Goal: Check status: Check status

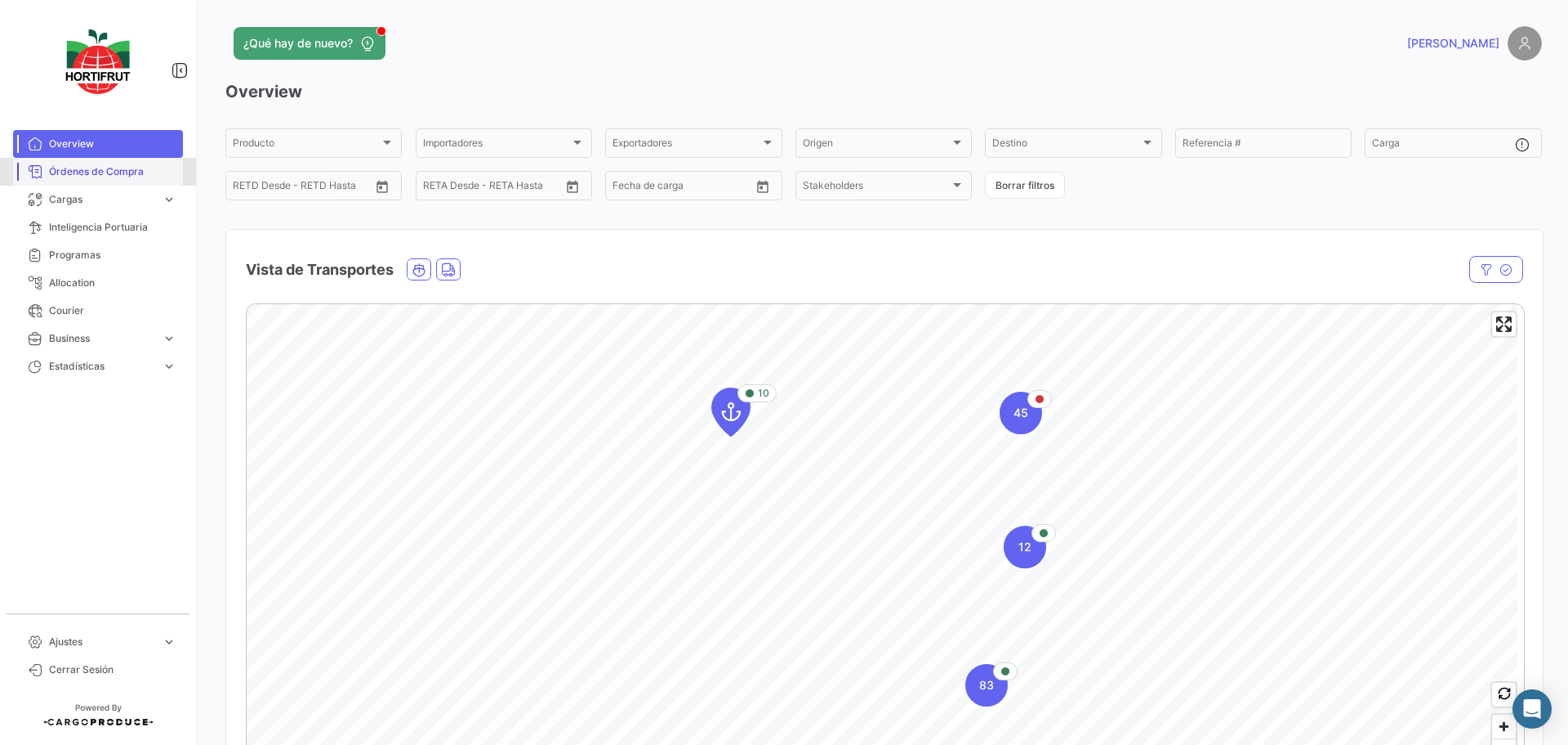
click at [84, 178] on span "Órdenes de Compra" at bounding box center [113, 171] width 127 height 14
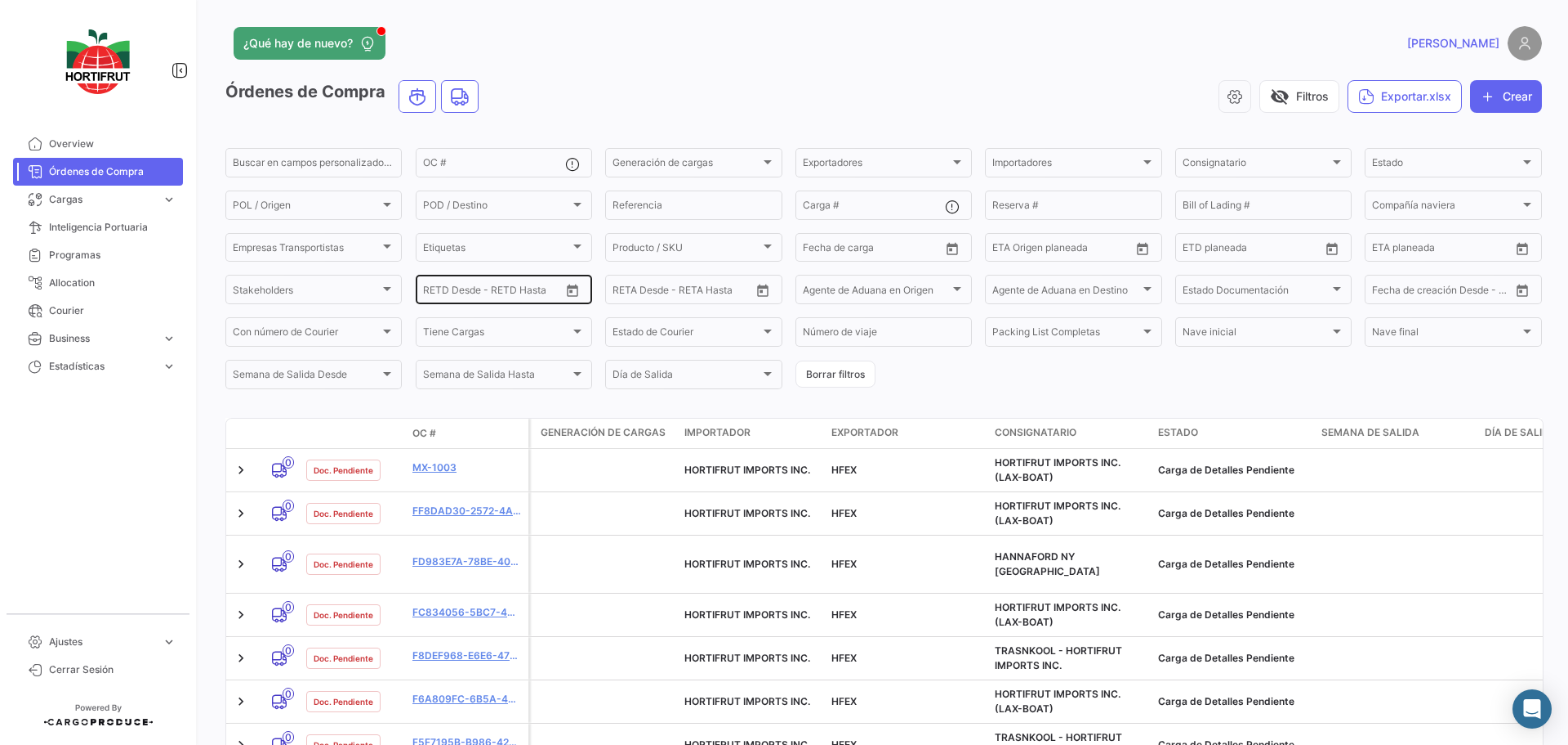
click at [572, 295] on icon "Open calendar" at bounding box center [572, 290] width 14 height 14
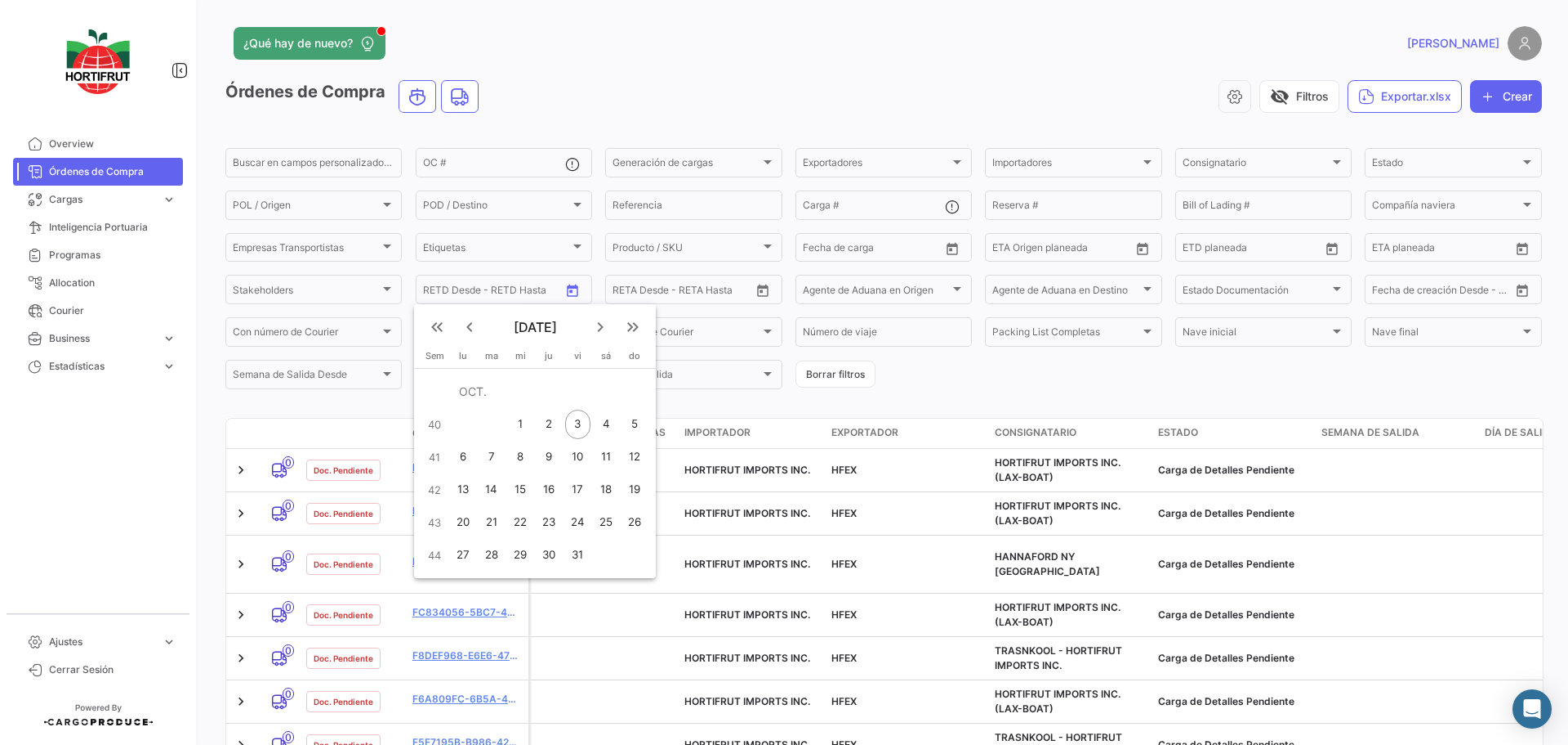
click at [464, 392] on td "OCT." at bounding box center [549, 392] width 201 height 32
click at [523, 388] on td "OCT." at bounding box center [549, 392] width 201 height 32
drag, startPoint x: 424, startPoint y: 316, endPoint x: 446, endPoint y: 398, distance: 84.9
click at [450, 426] on mat-calendar "keyboard_double_arrow_left keyboard_arrow_left [DATE] keyboard_arrow_right keyb…" at bounding box center [535, 441] width 242 height 274
click at [610, 328] on mat-icon "keyboard_arrow_right" at bounding box center [600, 327] width 20 height 20
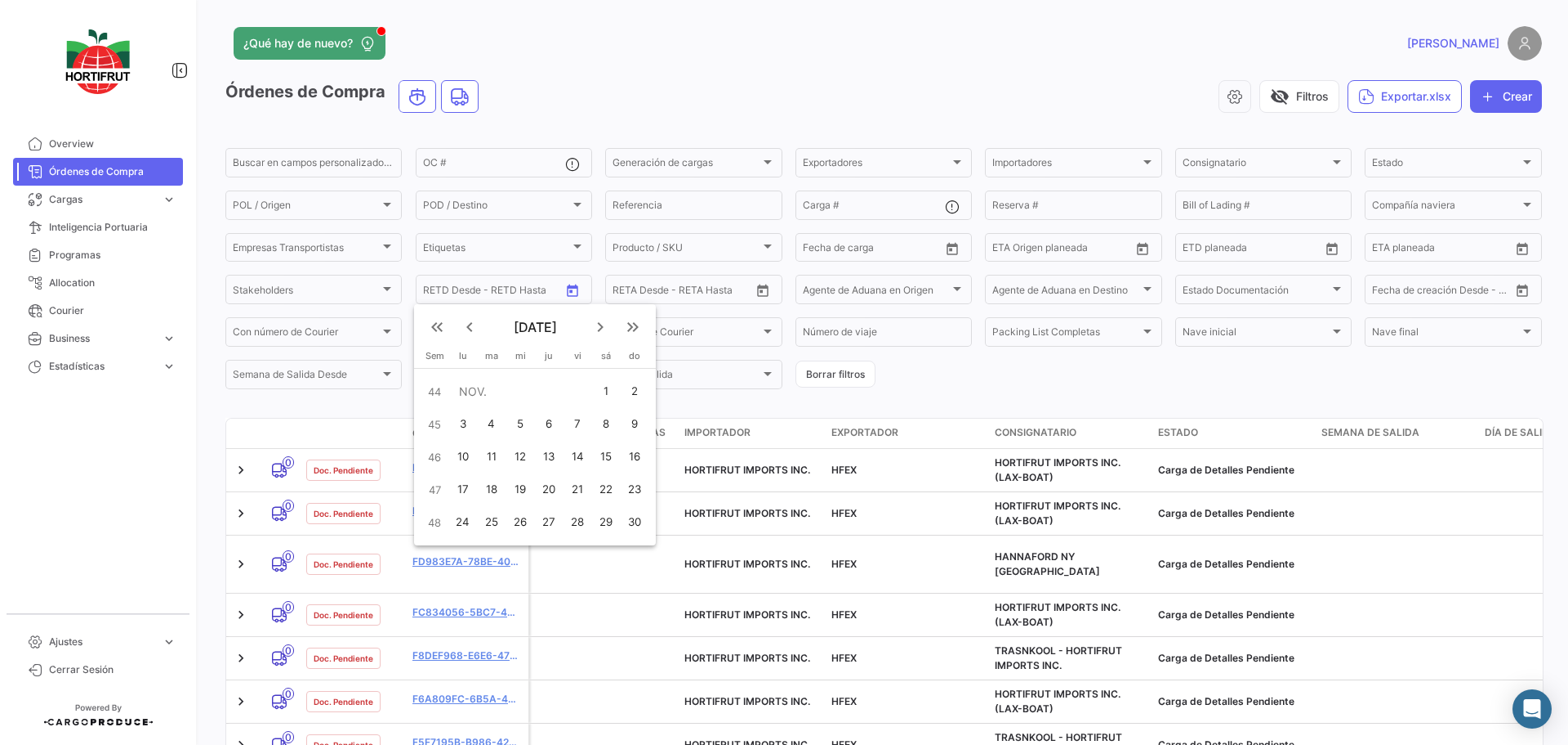
click at [480, 328] on mat-icon "keyboard_arrow_left" at bounding box center [469, 327] width 20 height 20
click at [598, 418] on div "6" at bounding box center [606, 424] width 27 height 29
type input "[DATE]"
click at [978, 373] on div at bounding box center [784, 372] width 1568 height 745
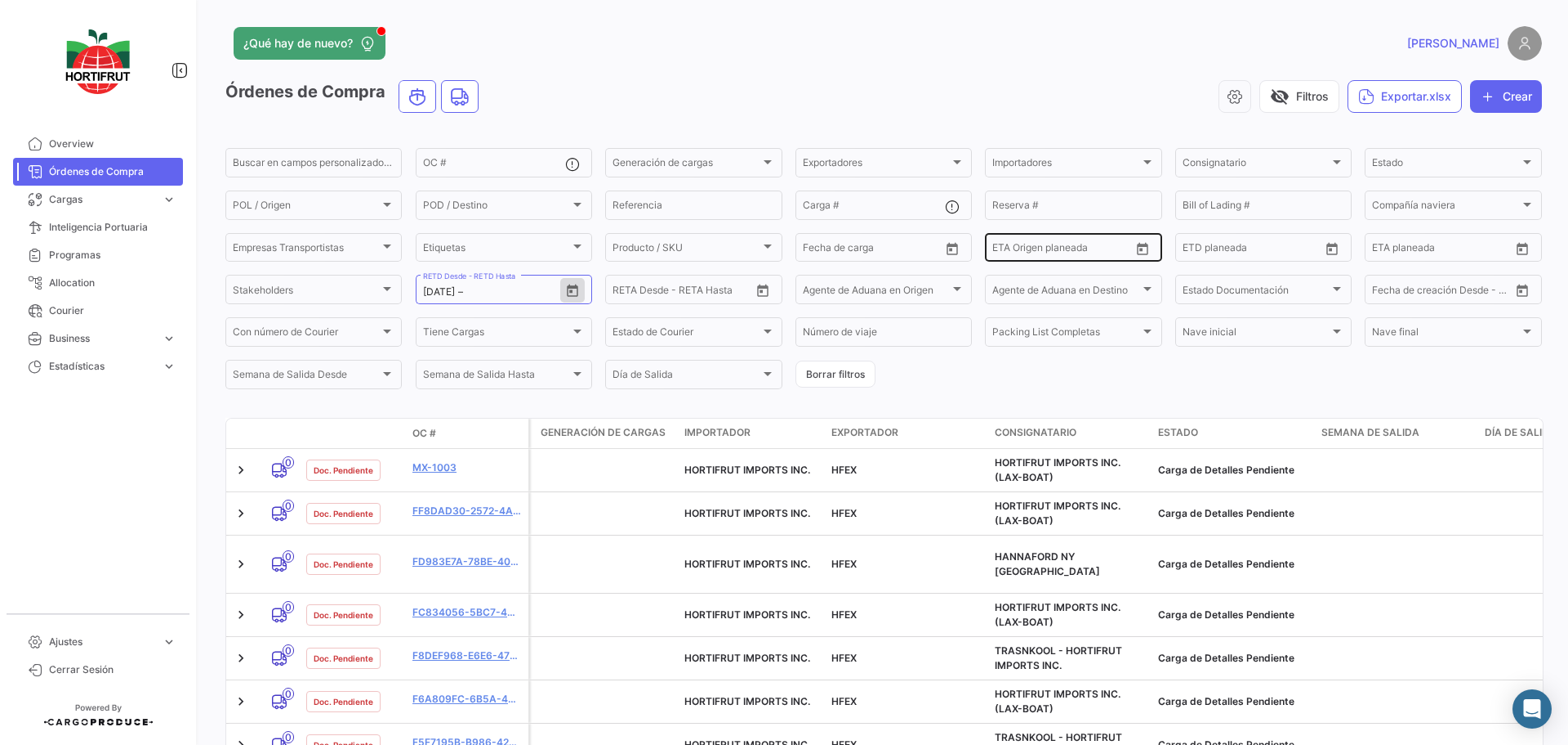
click at [1136, 245] on icon "Open calendar" at bounding box center [1143, 249] width 14 height 14
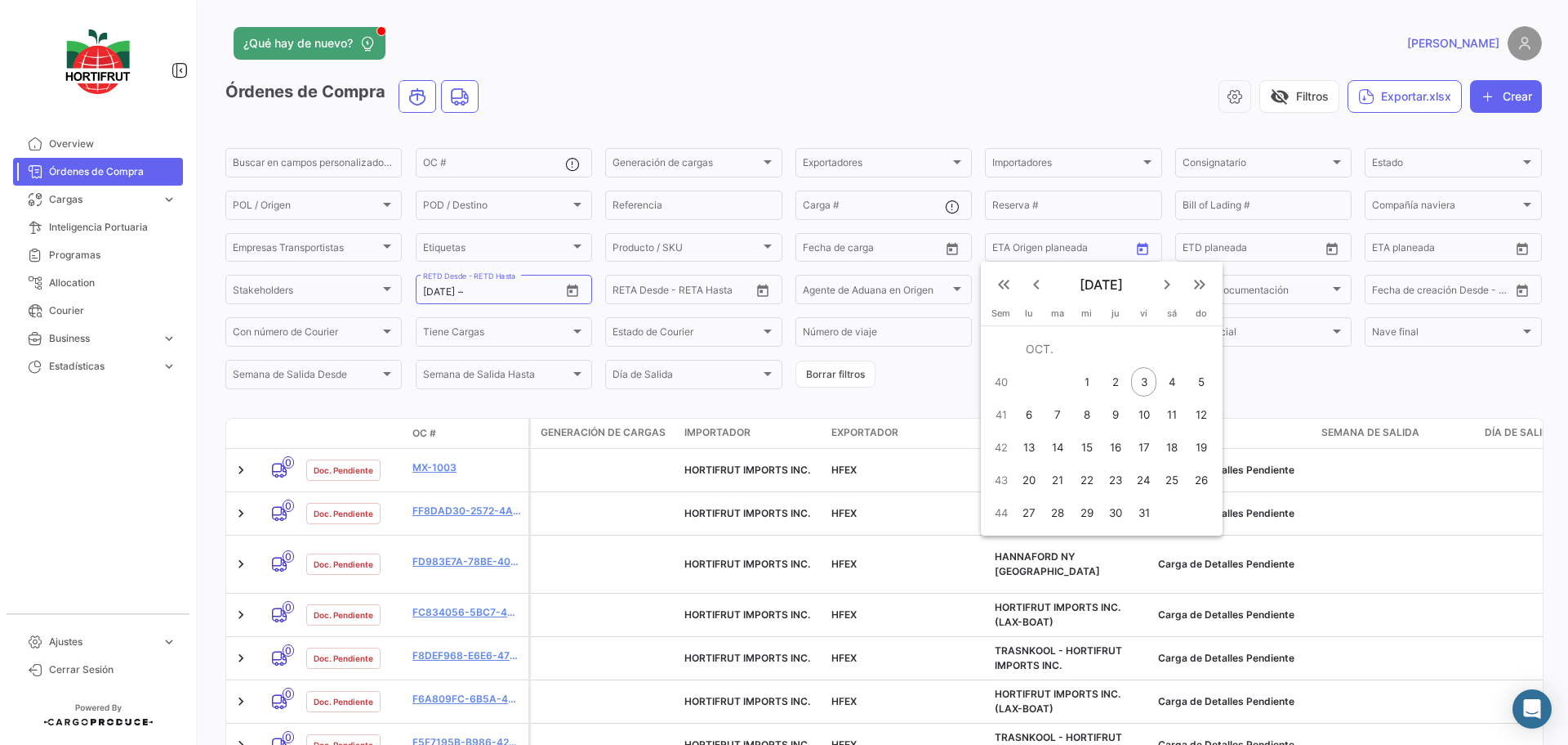
click at [909, 250] on div at bounding box center [784, 372] width 1568 height 745
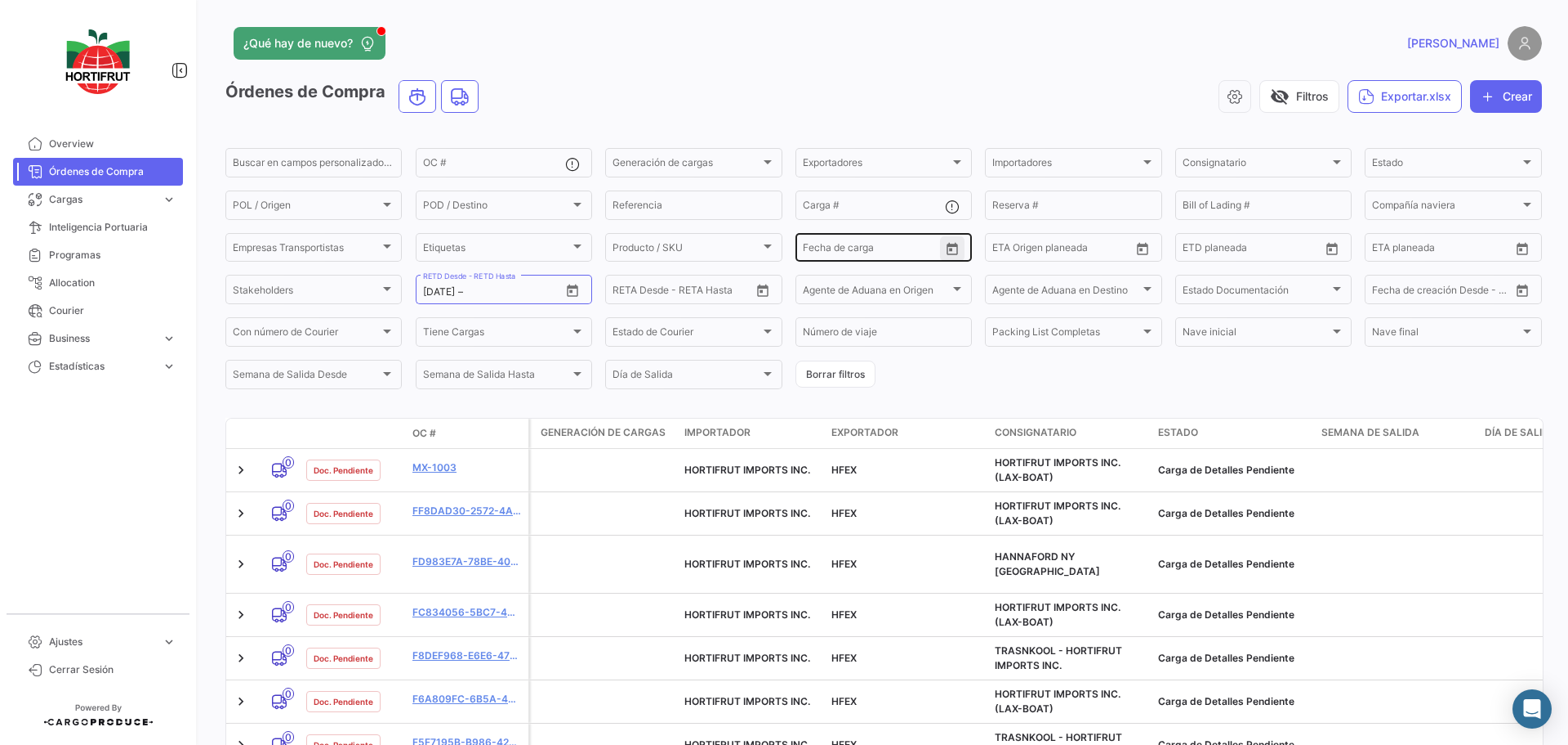
click at [940, 246] on button "Open calendar" at bounding box center [953, 249] width 25 height 25
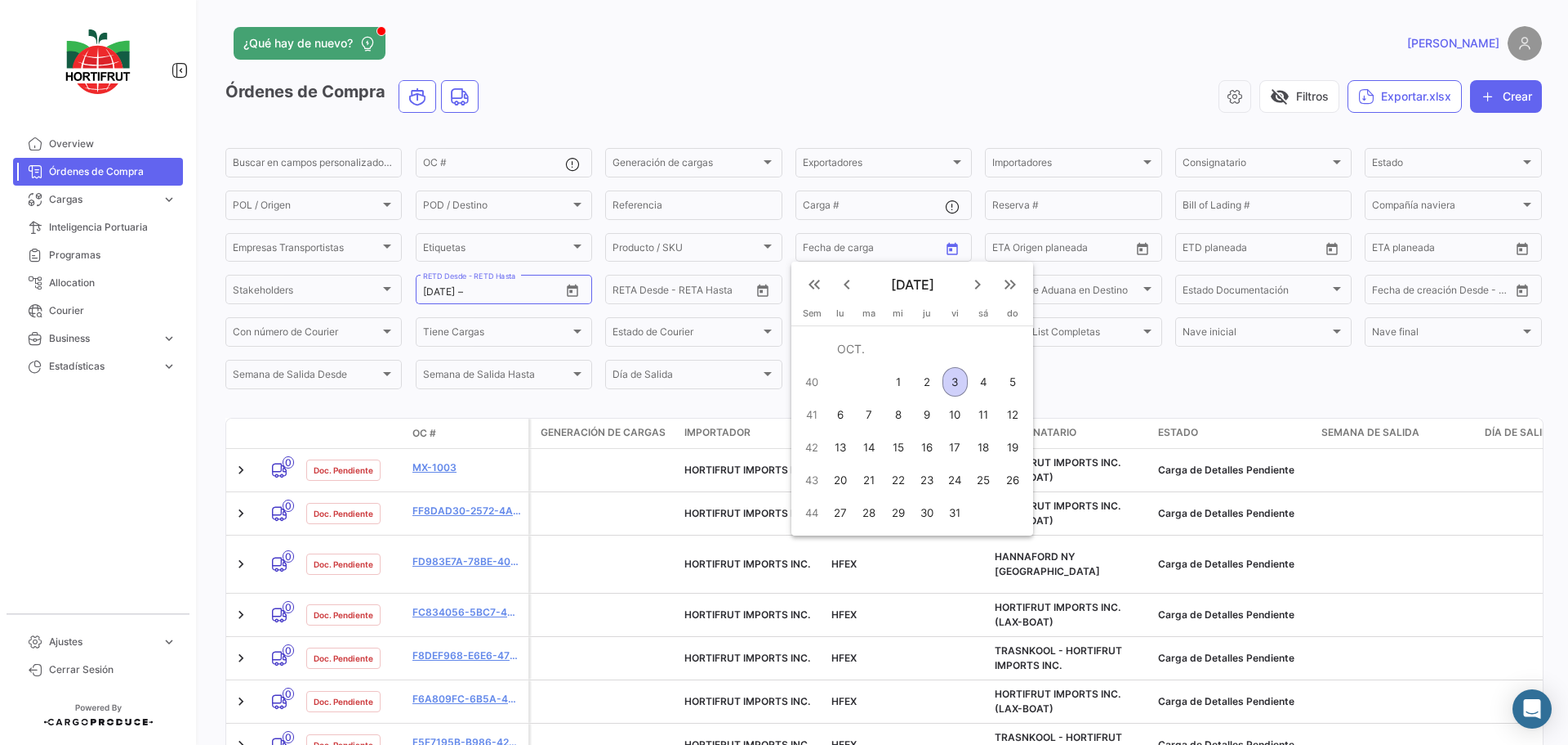
click at [857, 283] on mat-icon "keyboard_arrow_left" at bounding box center [847, 284] width 20 height 20
click at [950, 373] on div "5" at bounding box center [955, 381] width 26 height 29
type input "[DATE]"
click at [1134, 249] on div at bounding box center [784, 372] width 1568 height 745
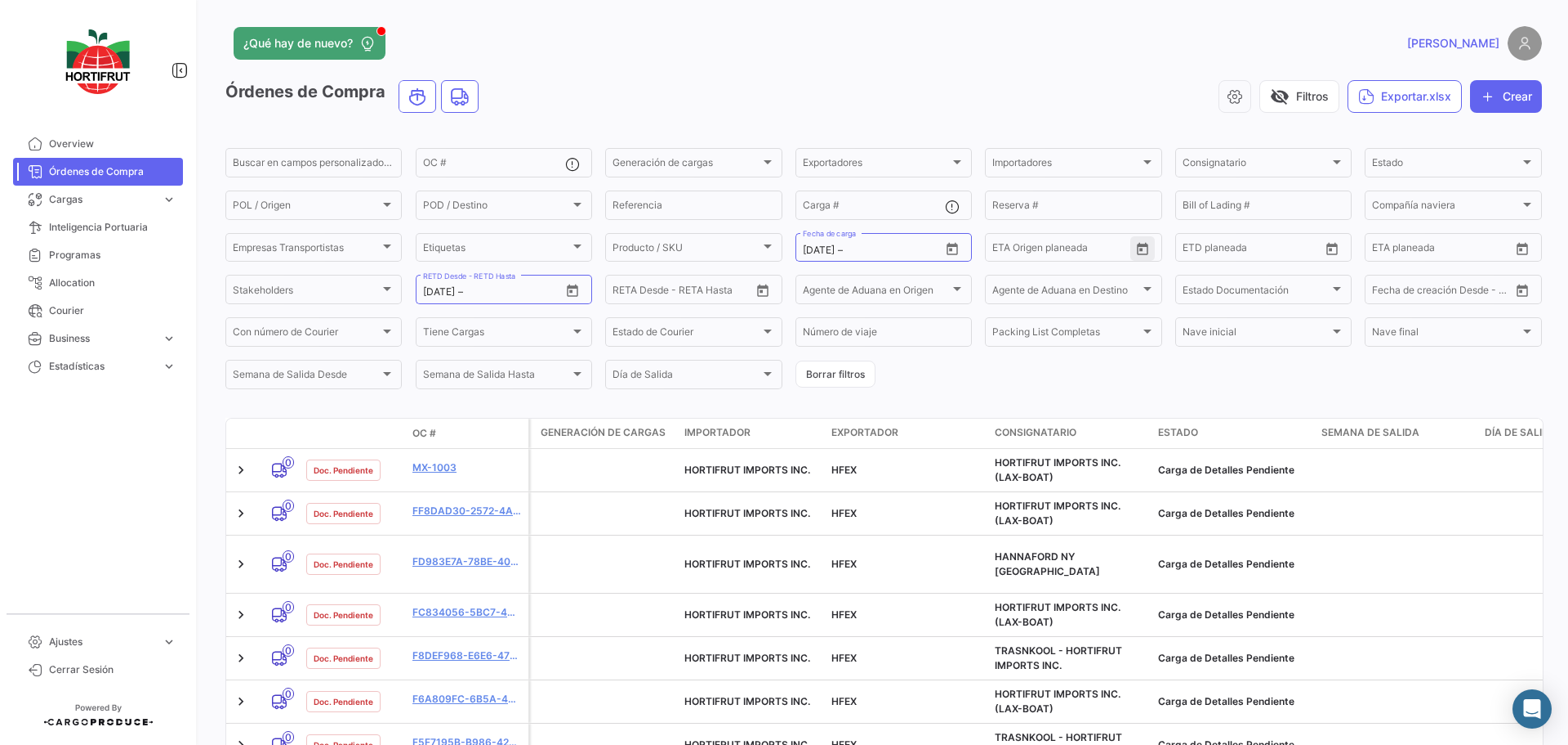
click at [1137, 249] on icon "Open calendar" at bounding box center [1143, 248] width 11 height 12
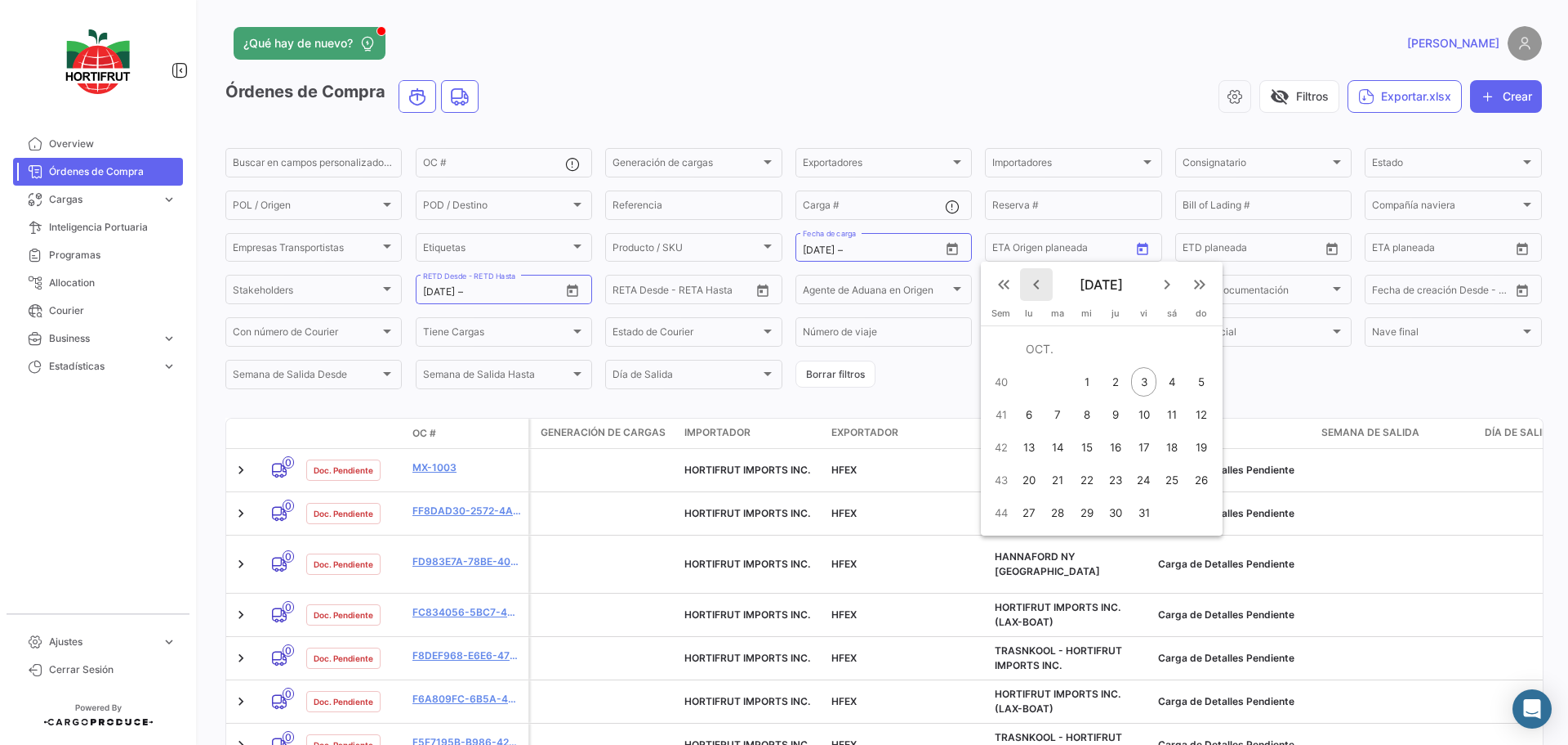
click at [1047, 285] on mat-icon "keyboard_arrow_left" at bounding box center [1036, 284] width 20 height 20
click at [1066, 415] on div "9" at bounding box center [1058, 414] width 27 height 29
type input "[DATE]"
click at [1300, 379] on div at bounding box center [784, 372] width 1568 height 745
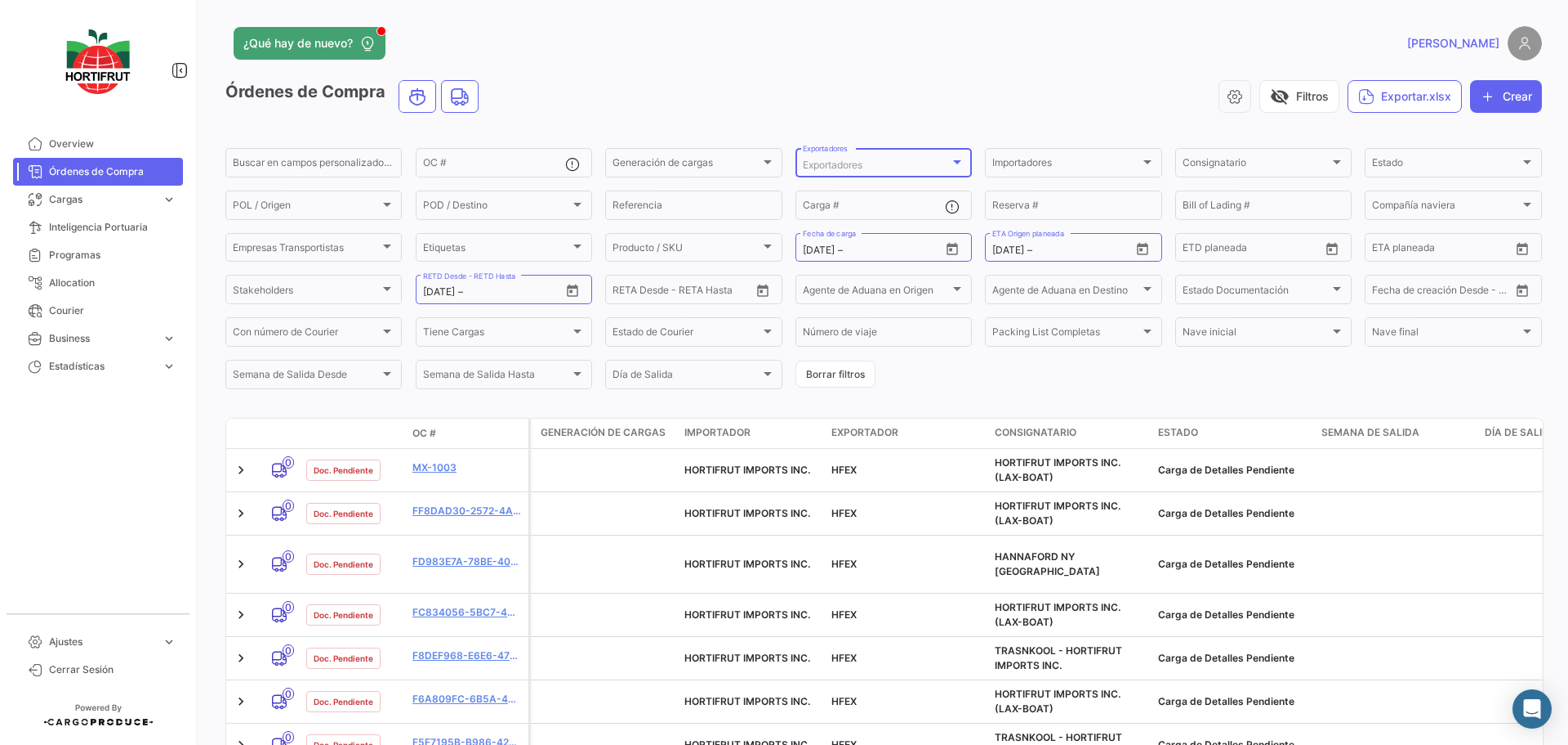
click at [954, 159] on div at bounding box center [956, 162] width 14 height 13
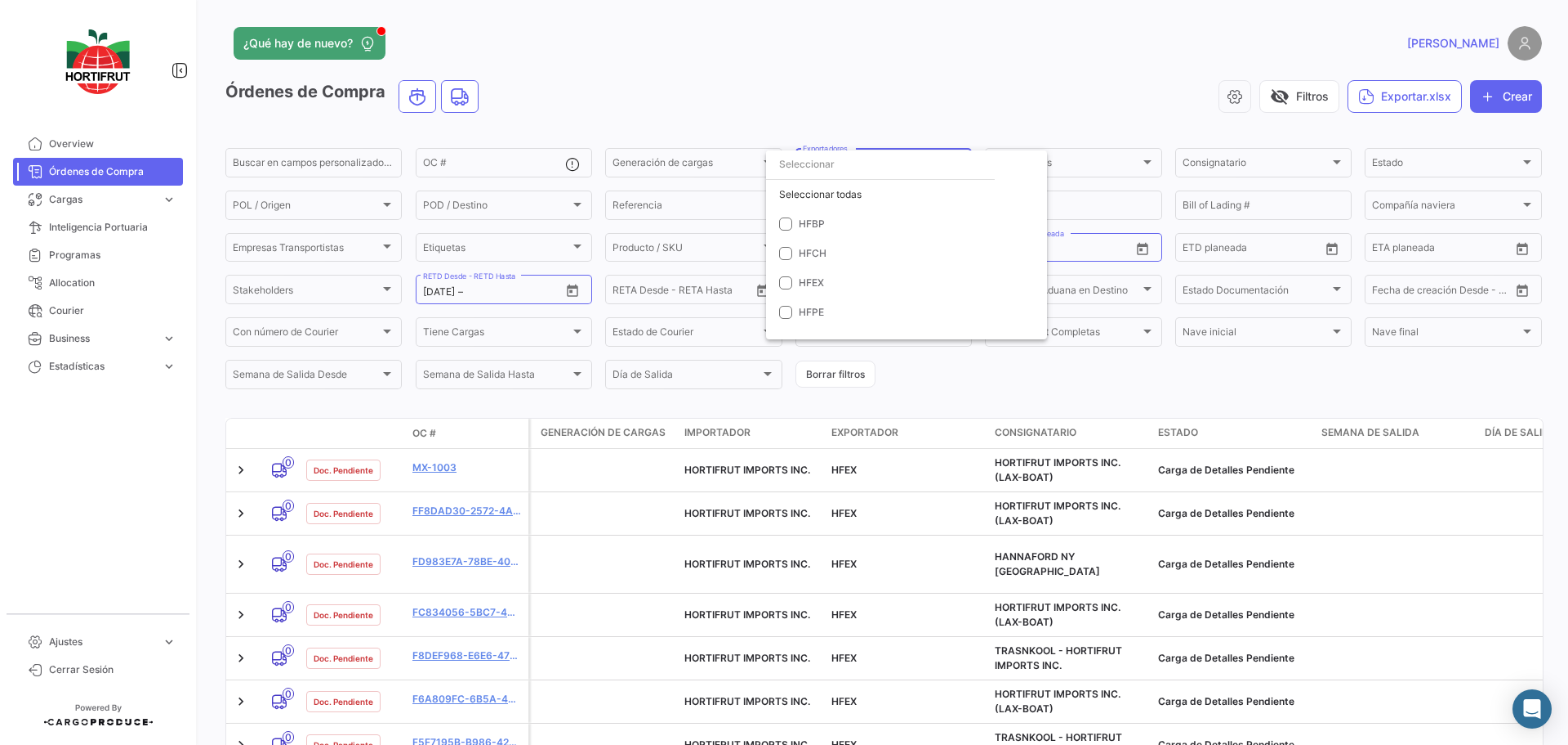
click at [1200, 367] on div at bounding box center [784, 372] width 1568 height 745
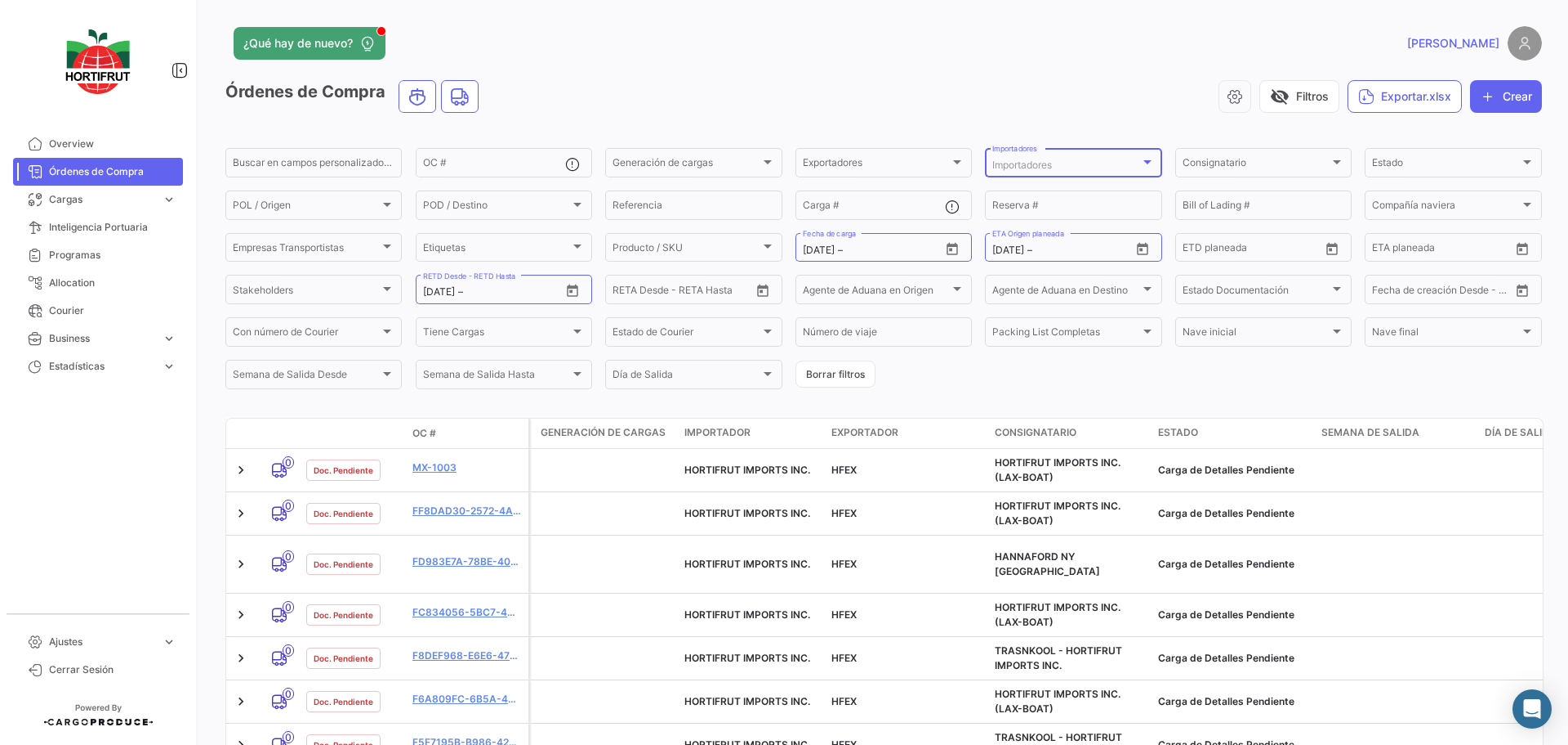
click at [1030, 165] on span "Importadores" at bounding box center [1022, 164] width 60 height 12
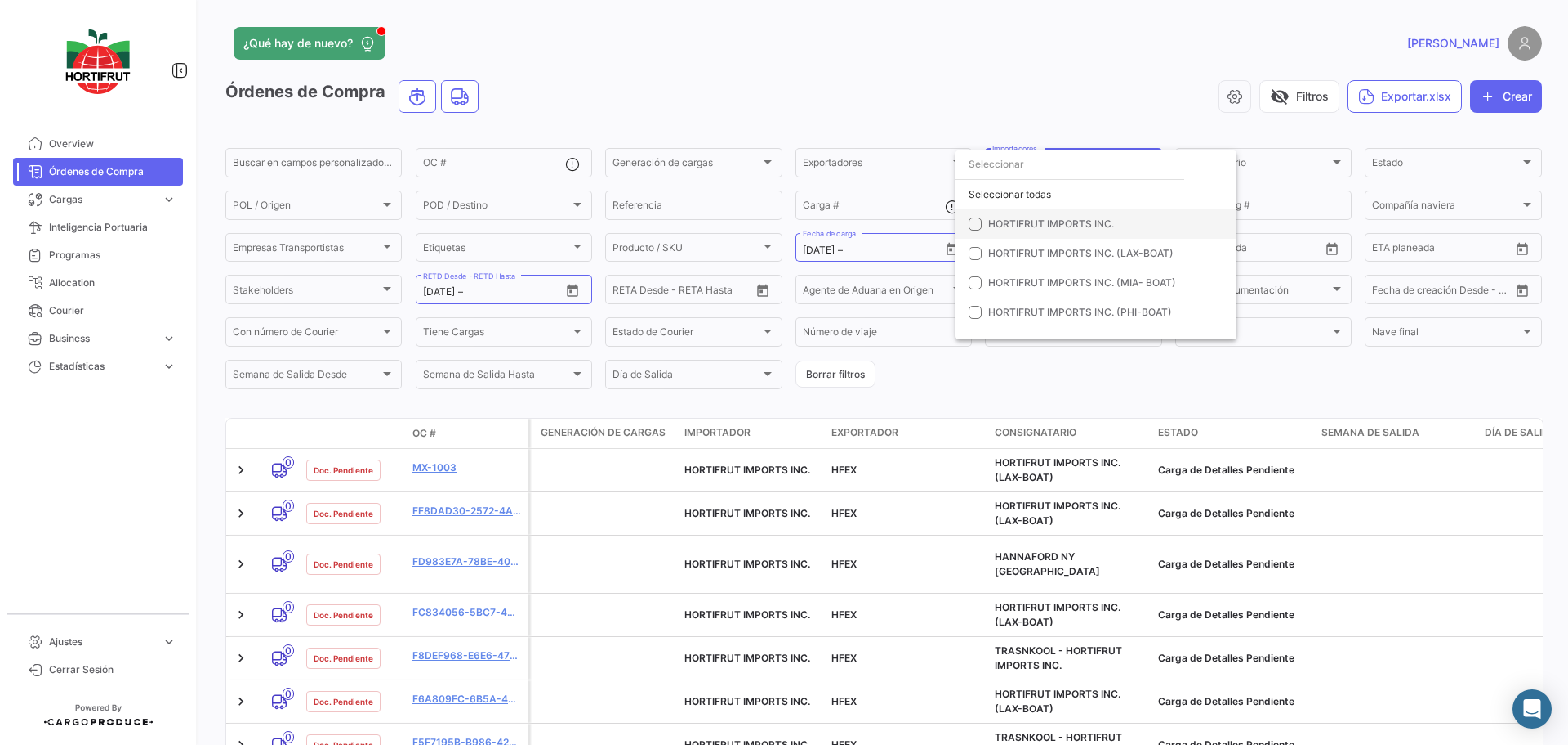
click at [1043, 224] on span "HORTIFRUT IMPORTS INC." at bounding box center [1051, 223] width 125 height 12
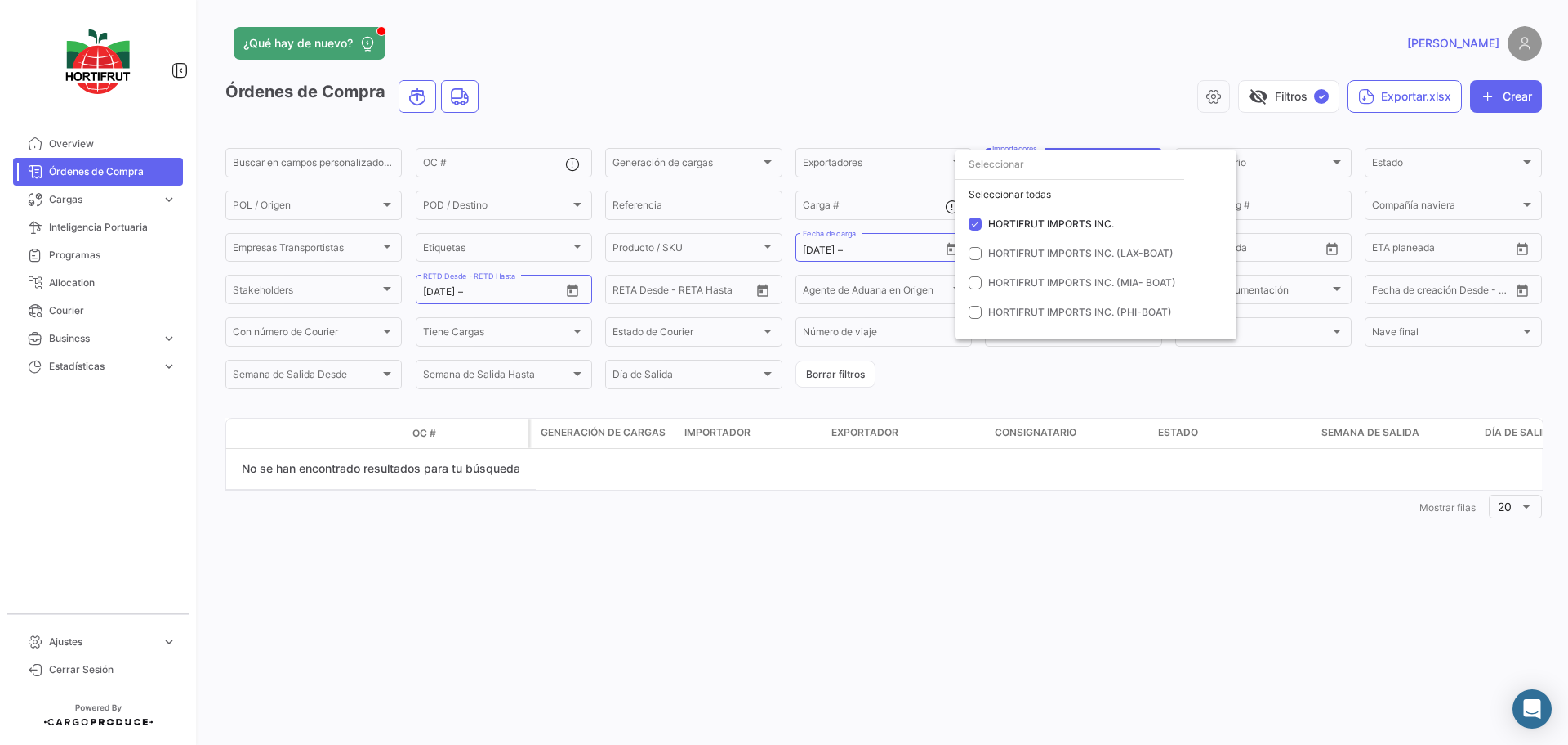
click at [1066, 609] on div at bounding box center [784, 372] width 1568 height 745
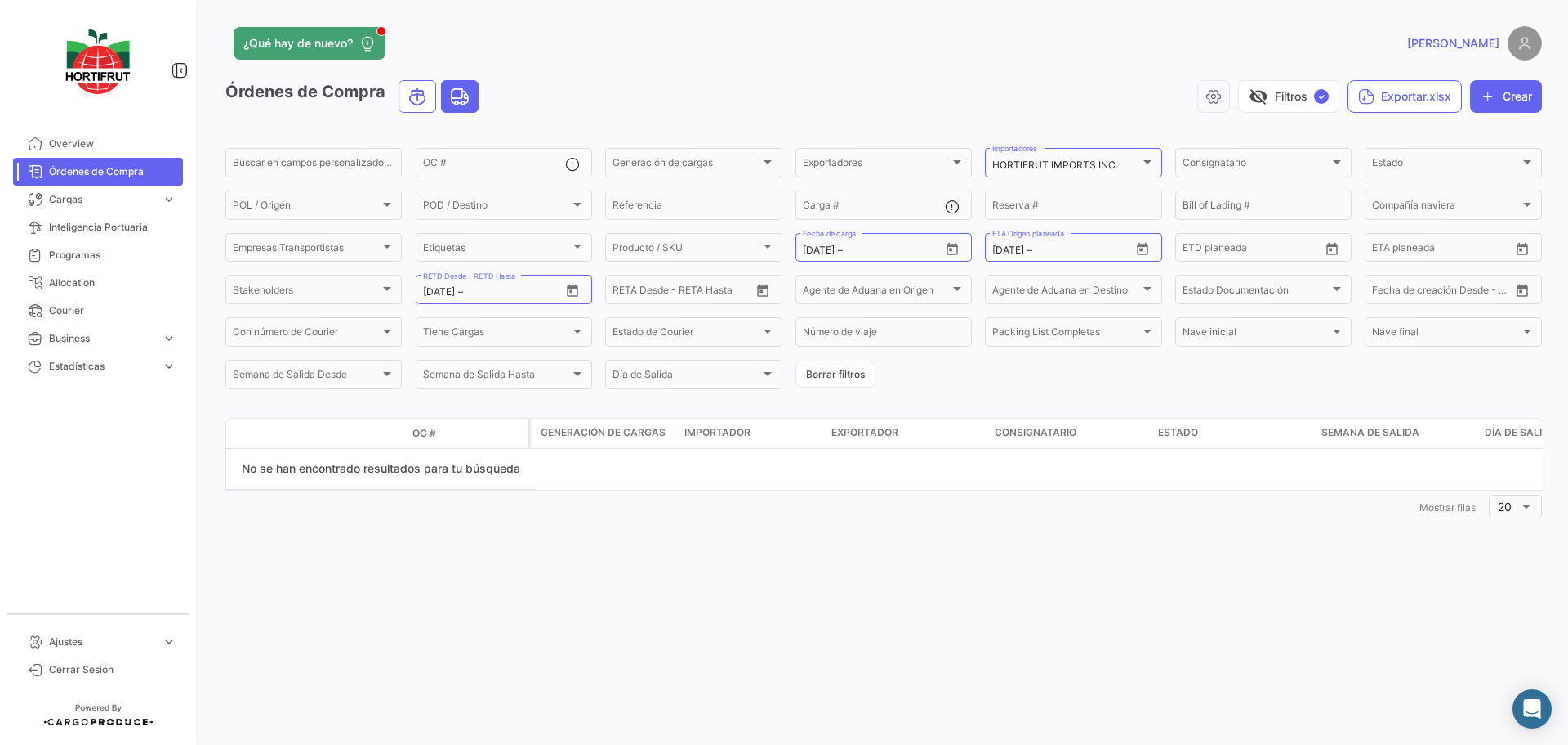
click at [453, 96] on icon "Land" at bounding box center [460, 97] width 20 height 21
click at [96, 168] on span "Órdenes de Compra" at bounding box center [113, 171] width 127 height 14
click at [45, 145] on link "Overview" at bounding box center [98, 143] width 170 height 28
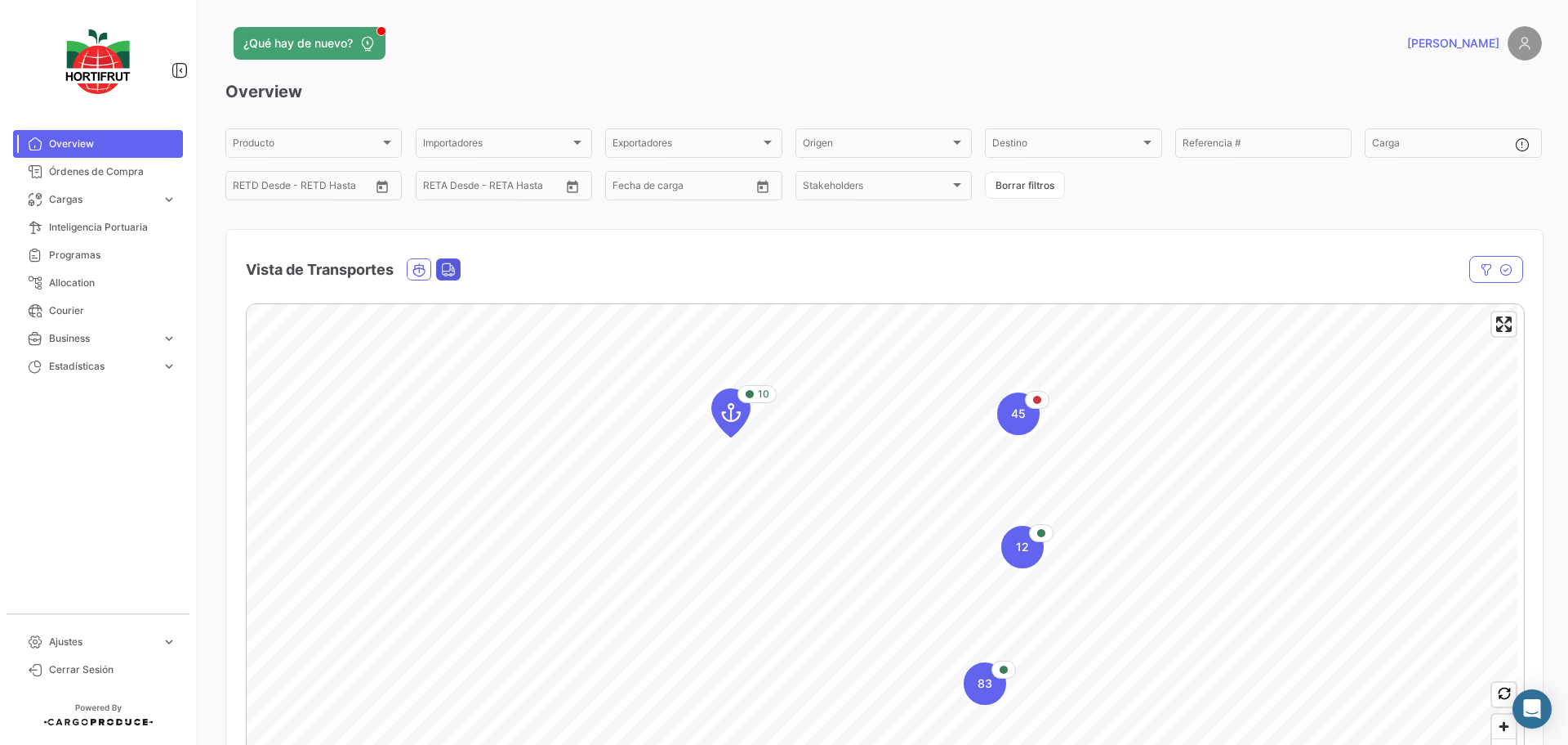
click at [452, 271] on icon "Land" at bounding box center [447, 269] width 14 height 14
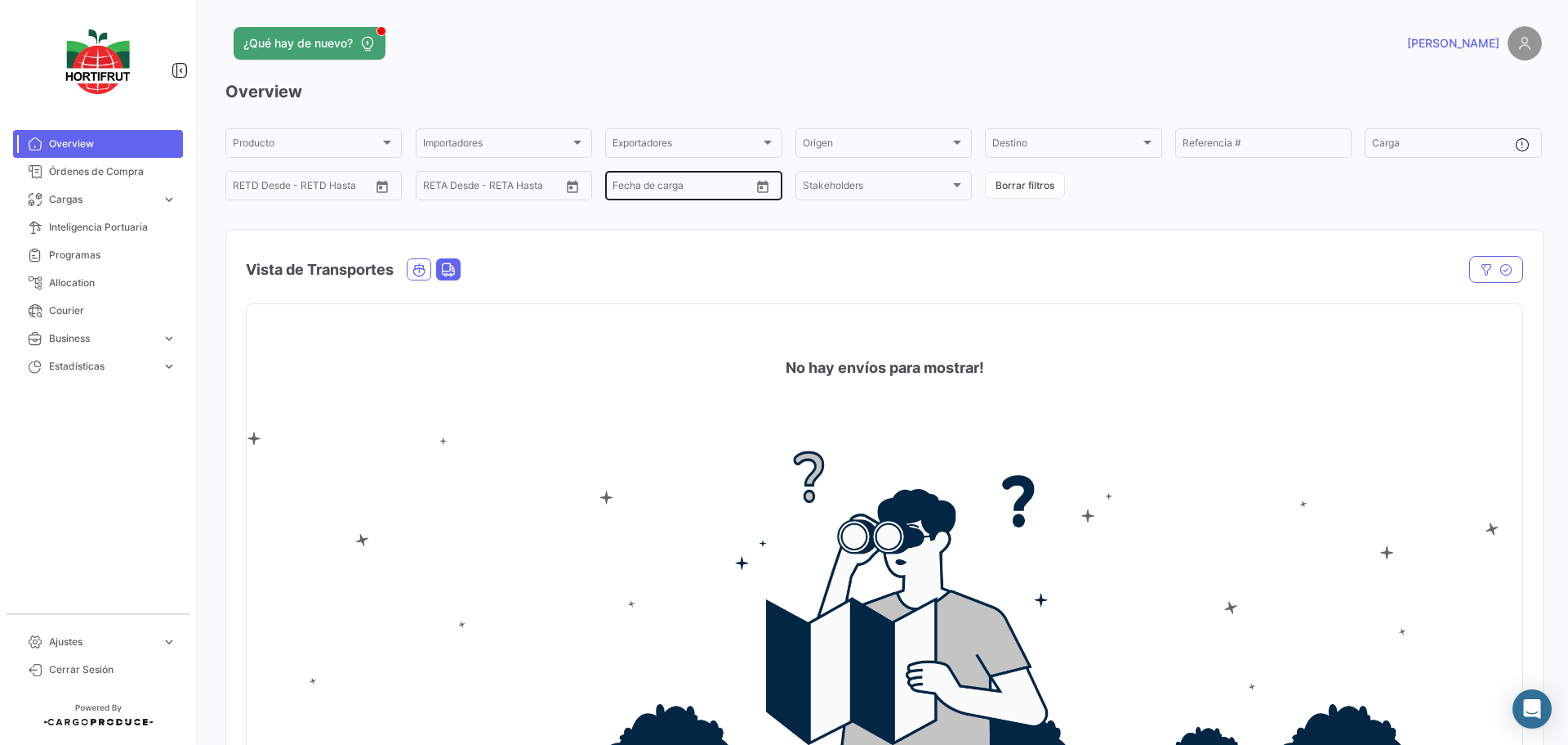
click at [762, 185] on icon "Open calendar" at bounding box center [763, 186] width 14 height 14
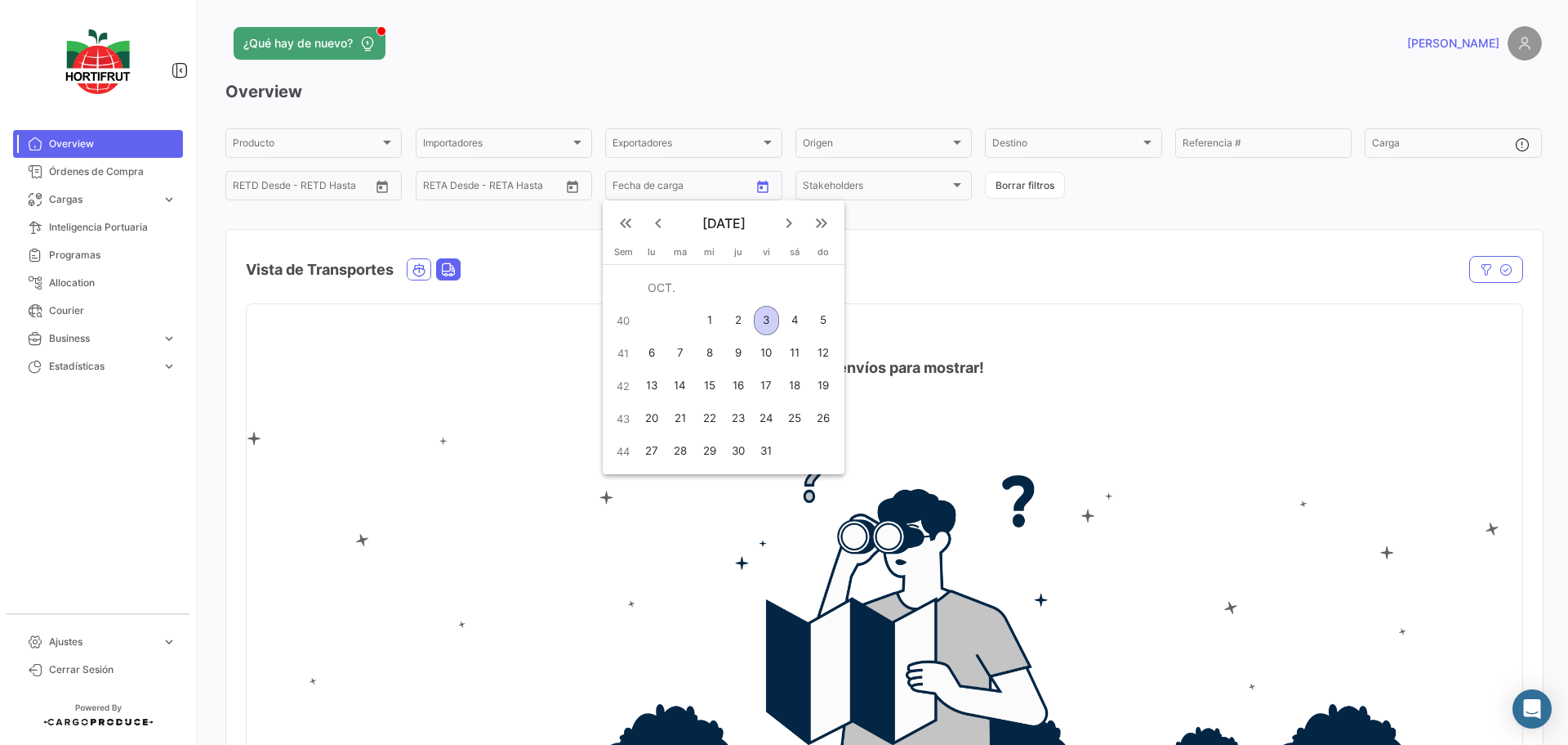
click at [669, 227] on mat-icon "keyboard_arrow_left" at bounding box center [658, 222] width 20 height 20
click at [797, 320] on div "6" at bounding box center [795, 320] width 27 height 29
type input "[DATE]"
click at [1208, 211] on div at bounding box center [784, 372] width 1568 height 745
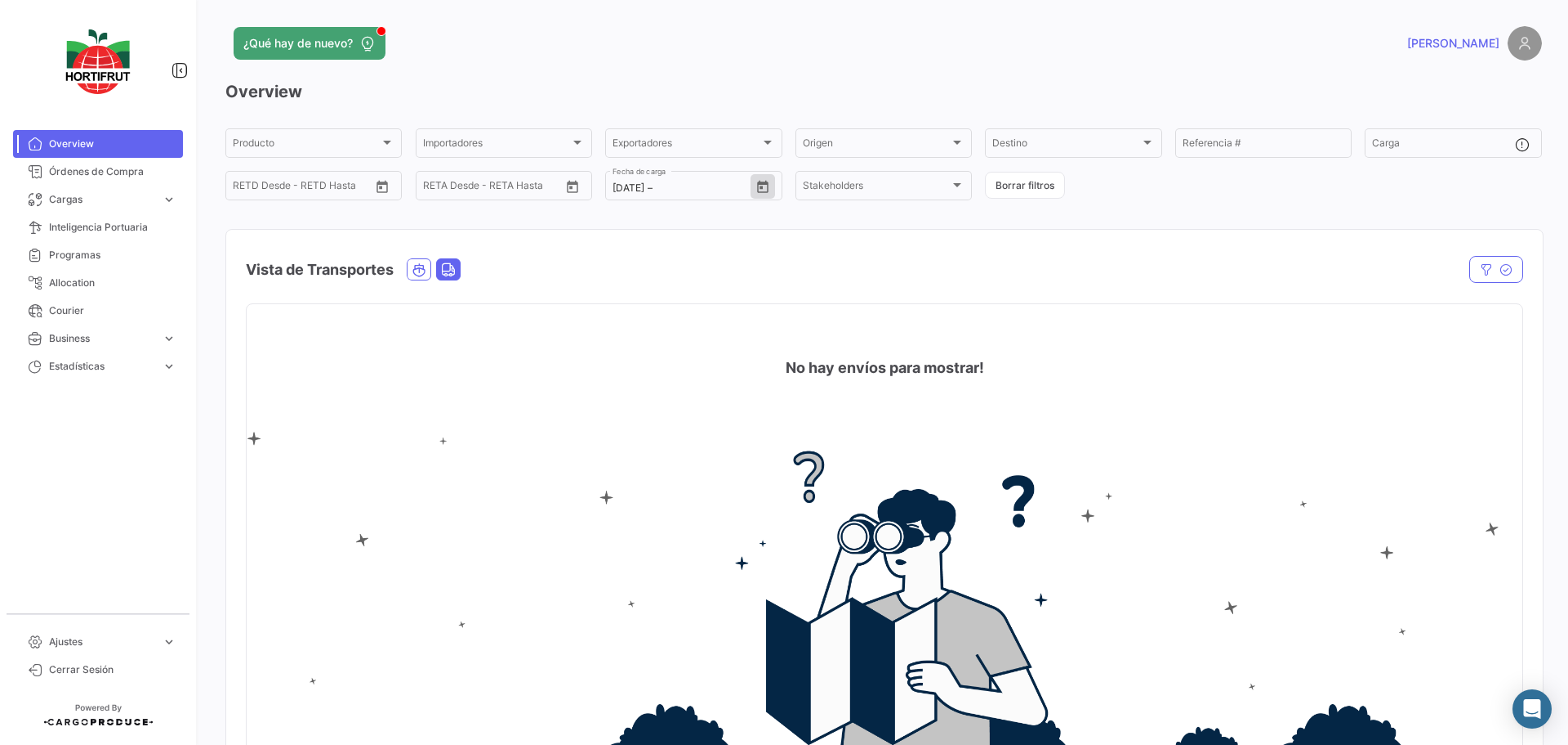
click at [1102, 271] on div "Vista de Transportes" at bounding box center [693, 269] width 895 height 41
click at [1124, 148] on div "Destino" at bounding box center [1066, 145] width 147 height 11
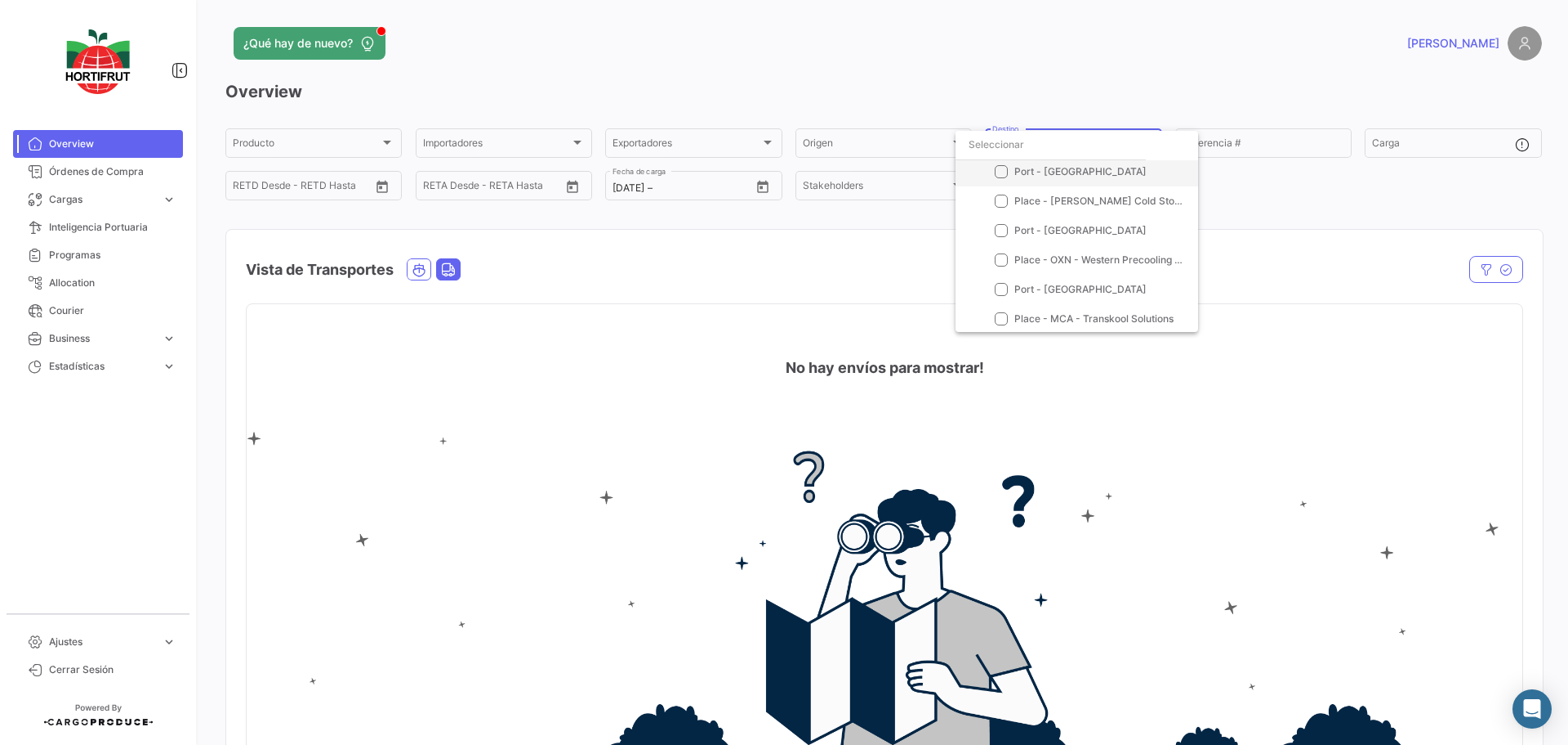
scroll to position [93, 0]
click at [1118, 315] on span "Place - MCA - Transkool Solutions" at bounding box center [1094, 316] width 160 height 12
click at [758, 189] on div at bounding box center [784, 372] width 1568 height 745
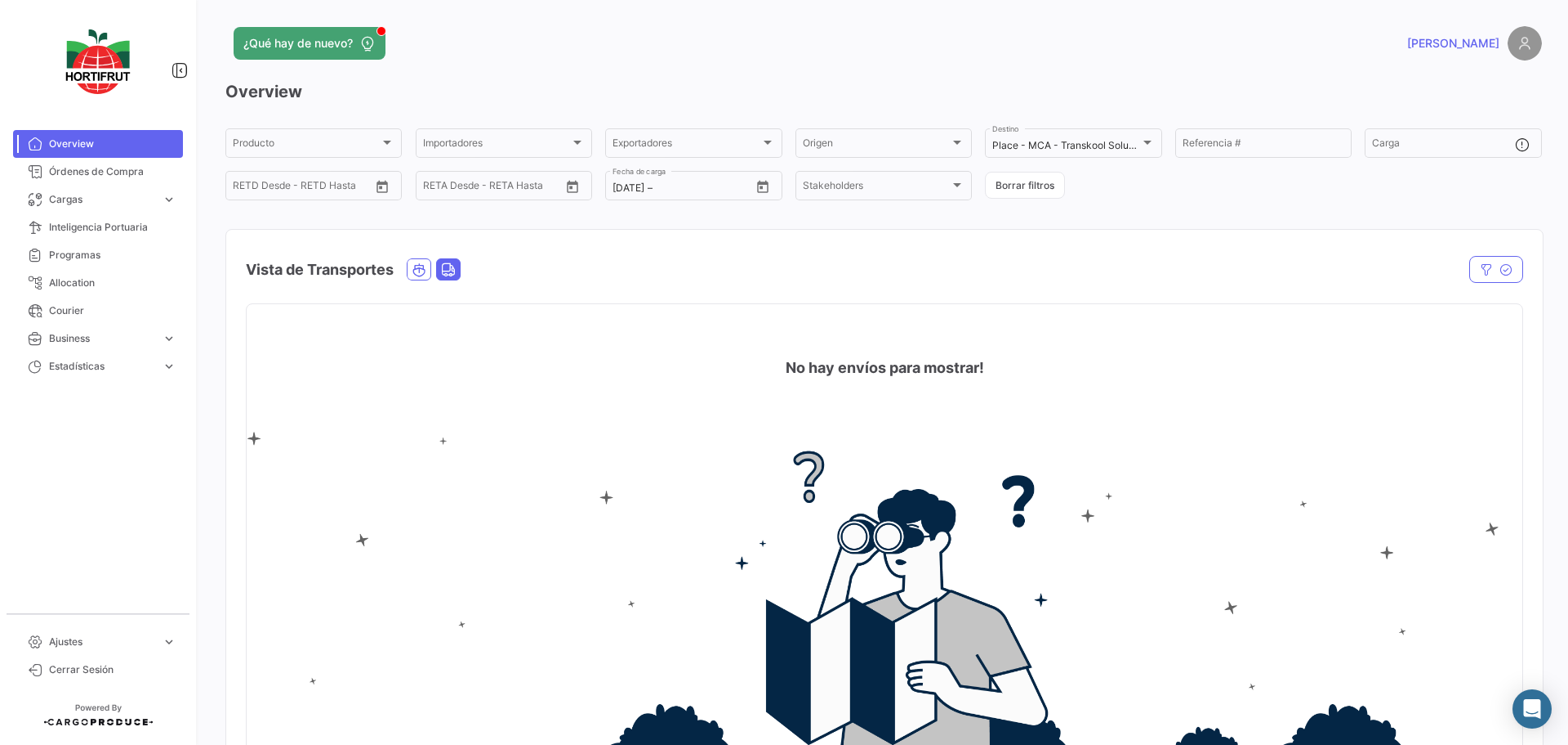
click at [758, 189] on icon "Open calendar" at bounding box center [763, 186] width 11 height 12
click at [1197, 197] on div at bounding box center [784, 372] width 1568 height 745
click at [56, 148] on span "Overview" at bounding box center [113, 143] width 127 height 14
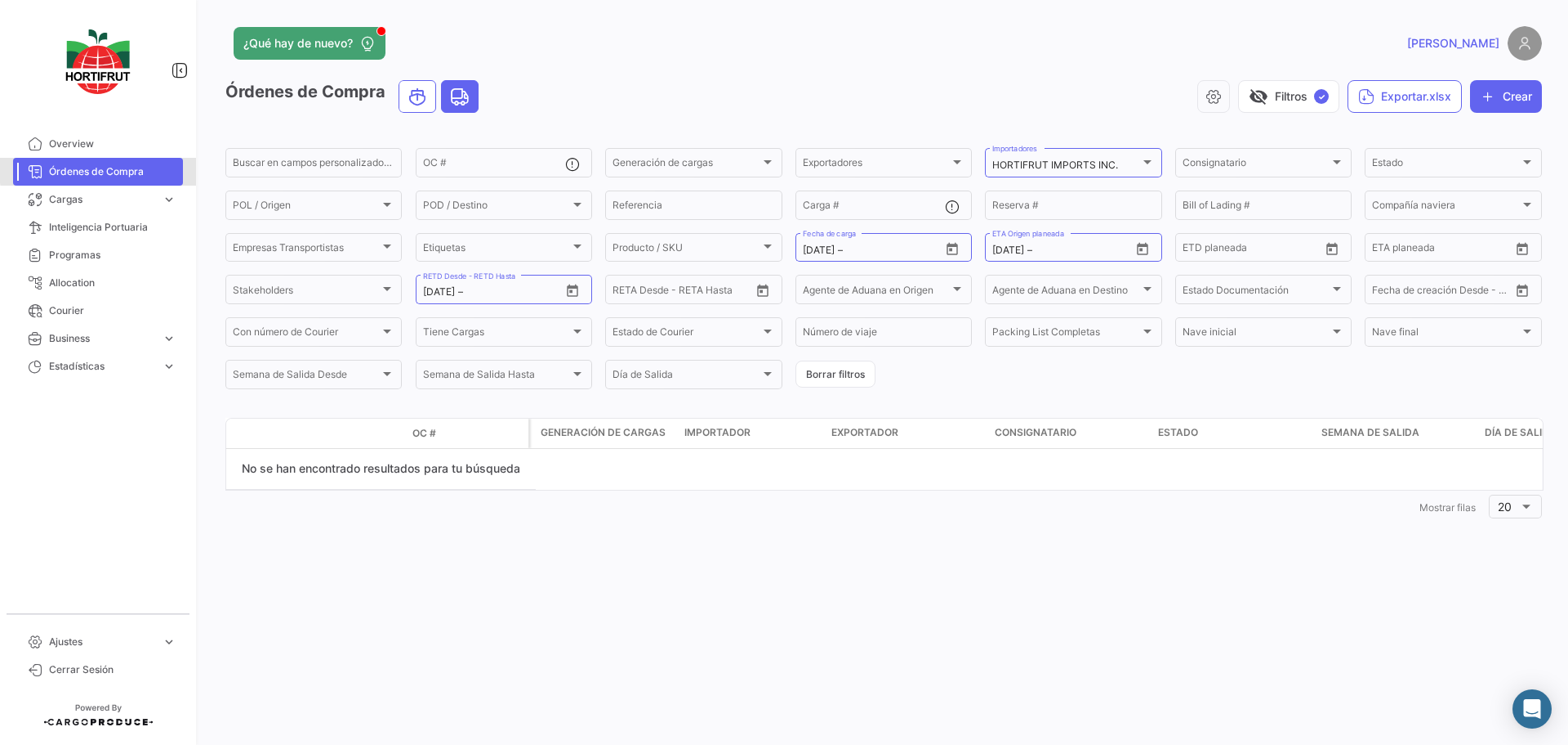
click at [104, 170] on span "Órdenes de Compra" at bounding box center [113, 171] width 127 height 14
click at [66, 156] on link "Overview" at bounding box center [98, 143] width 170 height 28
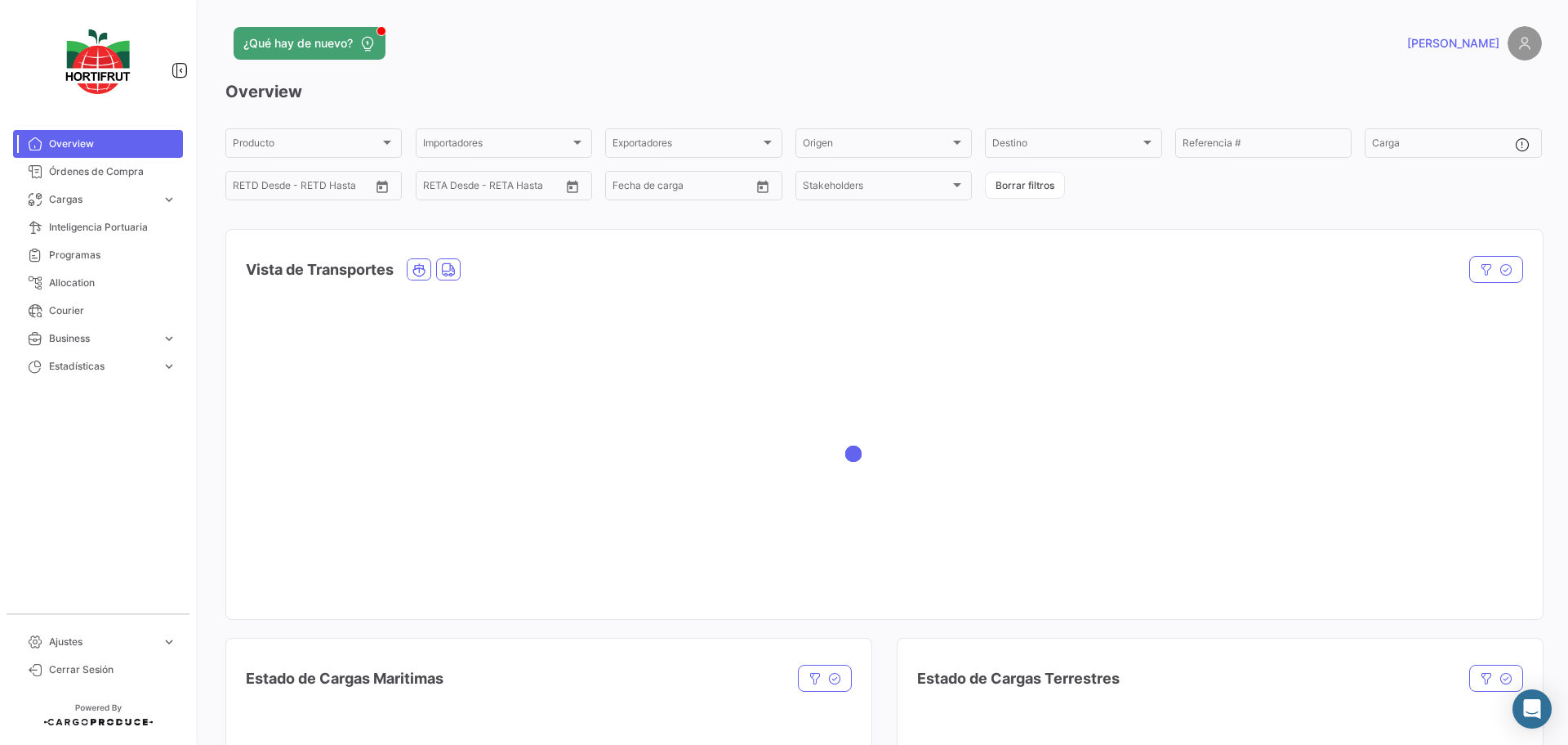
click at [65, 149] on span "Overview" at bounding box center [113, 143] width 127 height 14
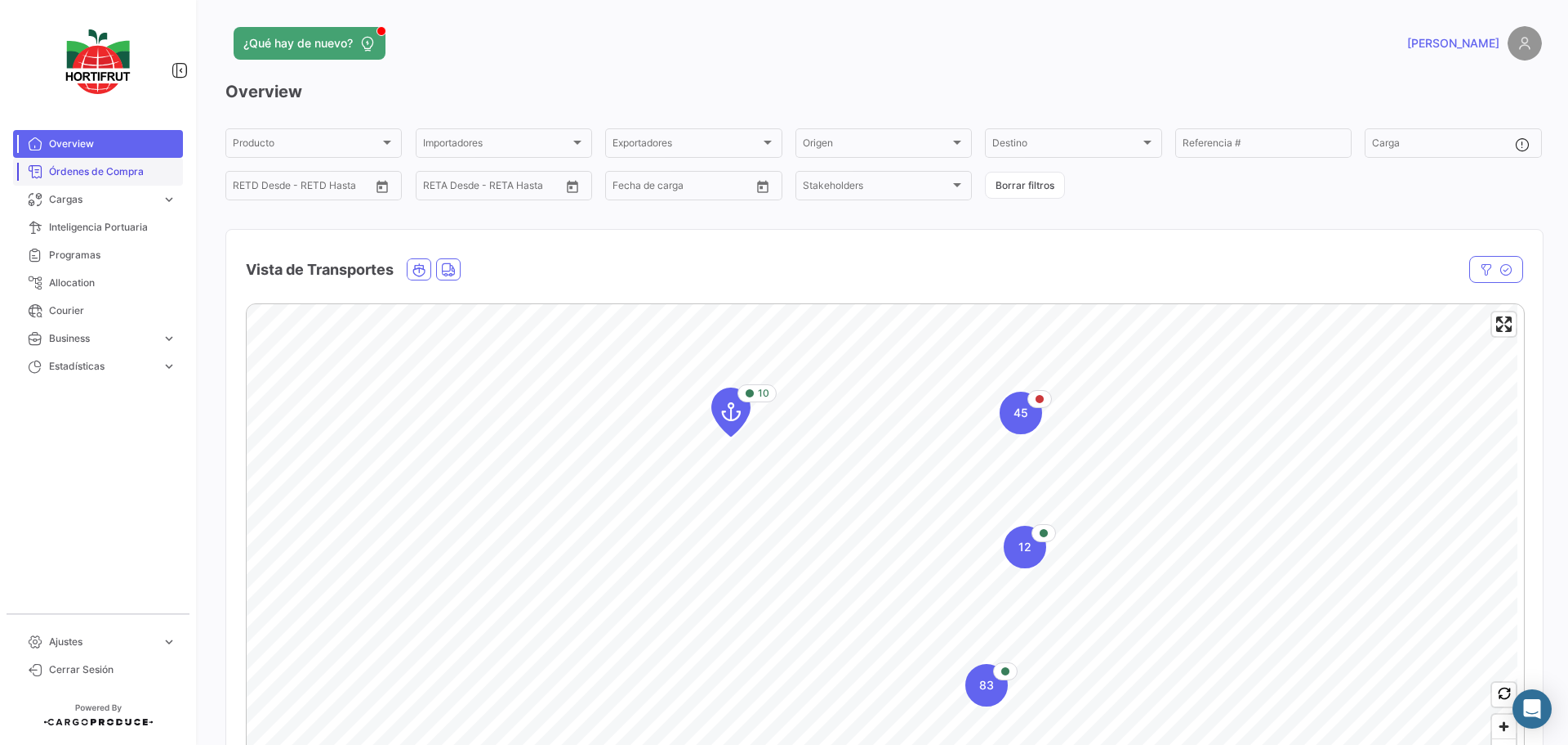
click at [118, 177] on span "Órdenes de Compra" at bounding box center [113, 171] width 127 height 14
